Goal: Task Accomplishment & Management: Manage account settings

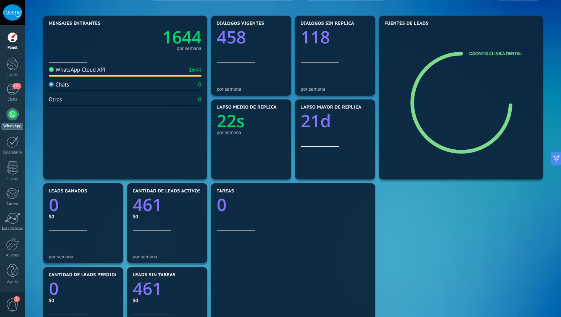
click at [13, 115] on div at bounding box center [12, 114] width 12 height 12
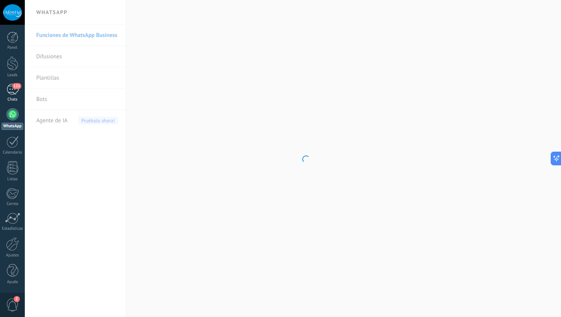
click at [13, 92] on div "121" at bounding box center [12, 89] width 12 height 11
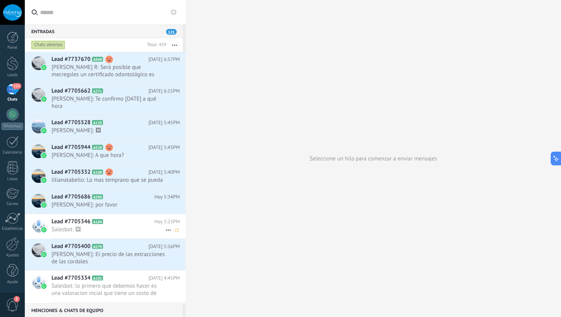
click at [107, 234] on span "Salesbot: 🖼" at bounding box center [109, 229] width 114 height 7
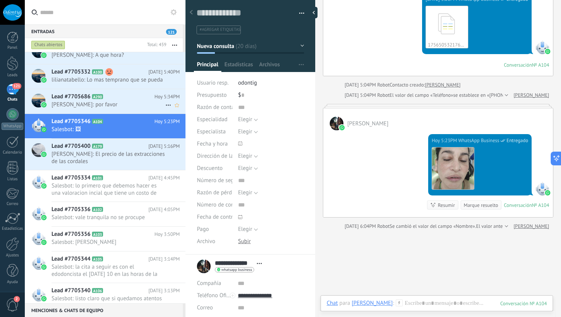
scroll to position [103, 0]
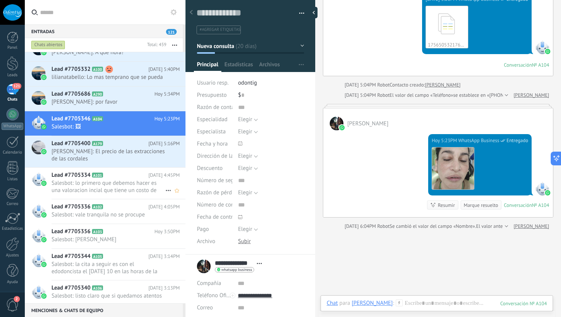
click at [111, 192] on span "Salesbot: lo primero que debemos hacer es una valoracion incial que tiene un co…" at bounding box center [109, 187] width 114 height 14
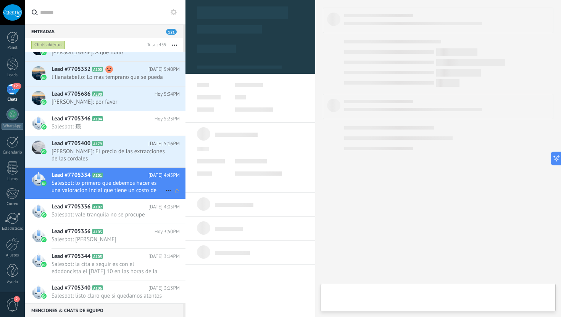
type textarea "**********"
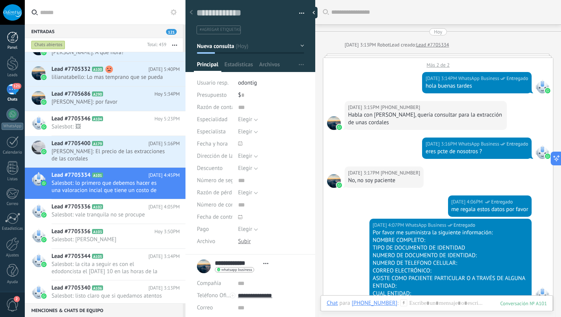
click at [8, 36] on div at bounding box center [12, 37] width 11 height 11
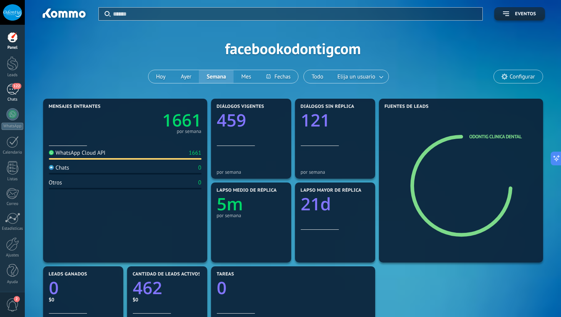
click at [15, 94] on div "122" at bounding box center [12, 89] width 12 height 11
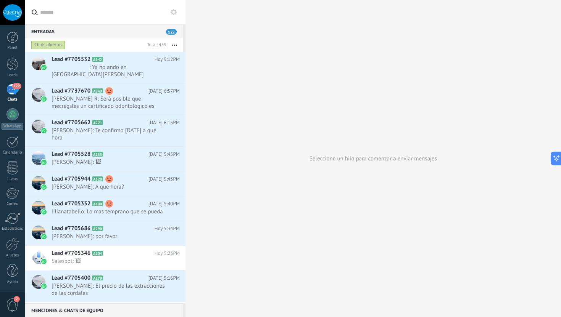
click at [11, 30] on div "Panel Leads 122 Chats WhatsApp Clientes" at bounding box center [25, 159] width 50 height 268
click at [11, 39] on div at bounding box center [12, 37] width 11 height 11
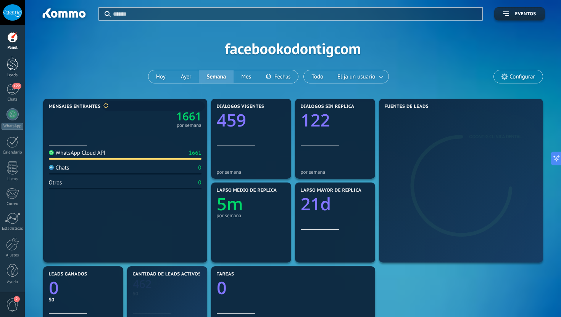
click at [13, 64] on div at bounding box center [12, 63] width 11 height 14
